Goal: Check status: Check status

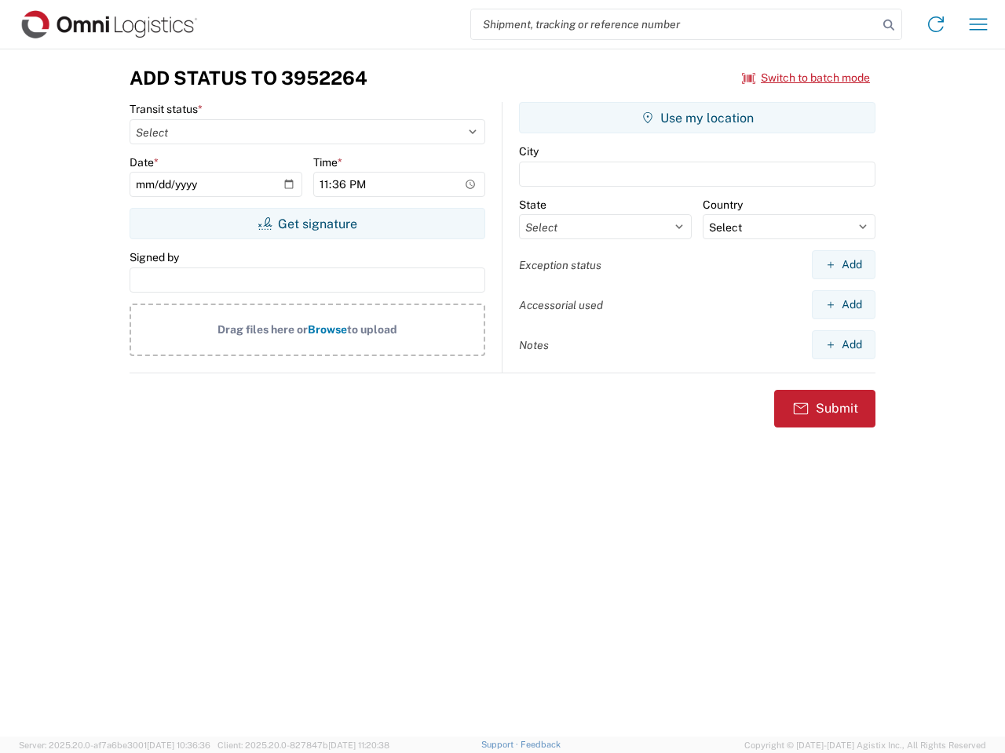
click at [674, 24] on input "search" at bounding box center [674, 24] width 407 height 30
click at [888, 25] on icon at bounding box center [888, 25] width 22 height 22
click at [935, 24] on icon at bounding box center [935, 24] width 25 height 25
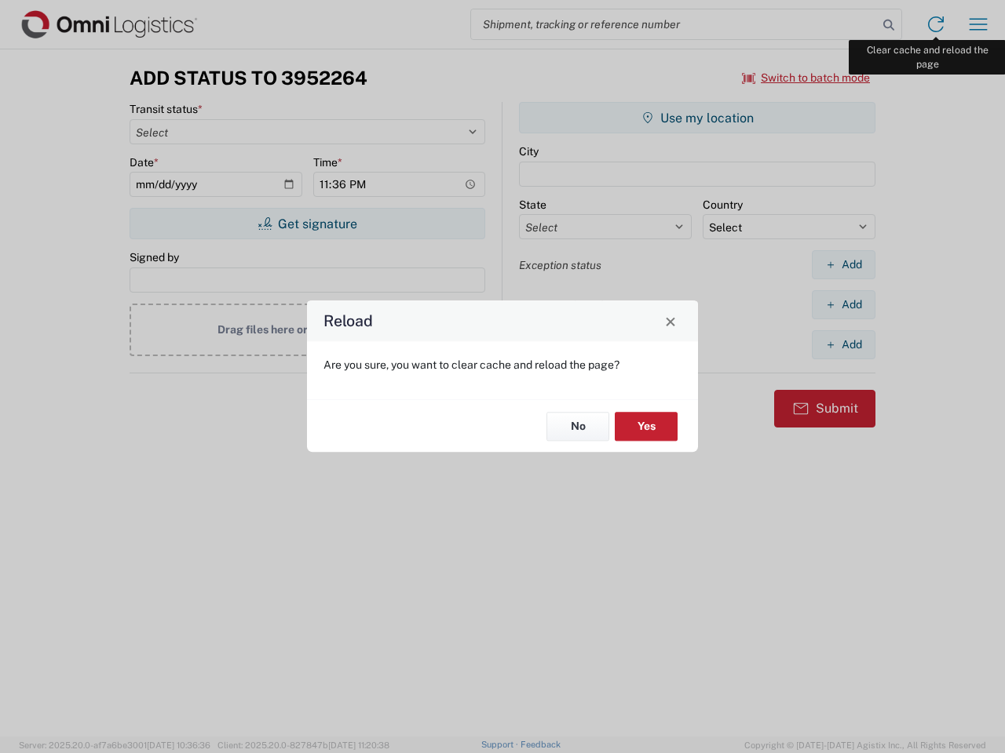
click at [978, 24] on div "Reload Are you sure, you want to clear cache and reload the page? No Yes" at bounding box center [502, 376] width 1005 height 753
click at [806, 78] on div "Reload Are you sure, you want to clear cache and reload the page? No Yes" at bounding box center [502, 376] width 1005 height 753
click at [307, 224] on div "Reload Are you sure, you want to clear cache and reload the page? No Yes" at bounding box center [502, 376] width 1005 height 753
click at [697, 118] on div "Reload Are you sure, you want to clear cache and reload the page? No Yes" at bounding box center [502, 376] width 1005 height 753
click at [843, 264] on div "Reload Are you sure, you want to clear cache and reload the page? No Yes" at bounding box center [502, 376] width 1005 height 753
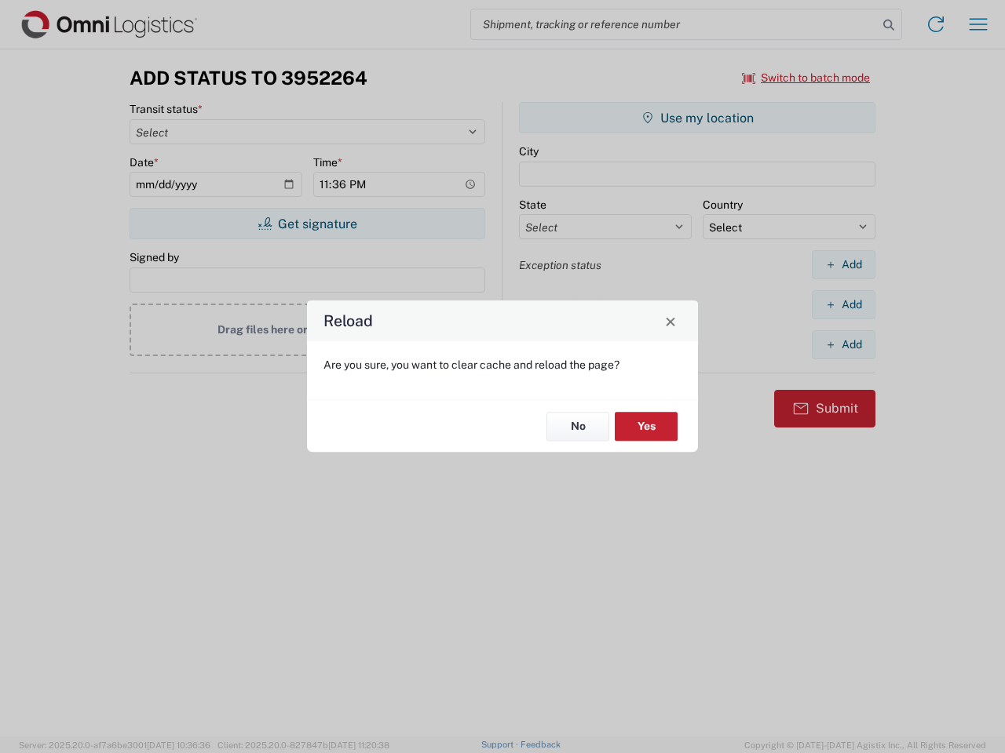
click at [843, 304] on div "Reload Are you sure, you want to clear cache and reload the page? No Yes" at bounding box center [502, 376] width 1005 height 753
click at [843, 345] on div "Reload Are you sure, you want to clear cache and reload the page? No Yes" at bounding box center [502, 376] width 1005 height 753
